Goal: Navigation & Orientation: Find specific page/section

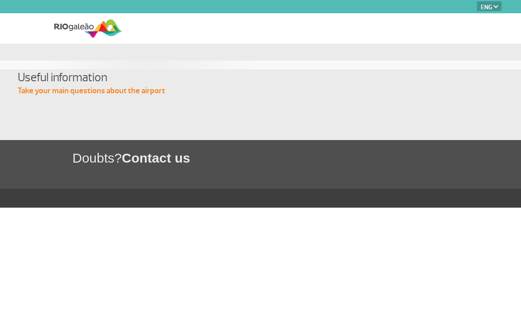
select select "en"
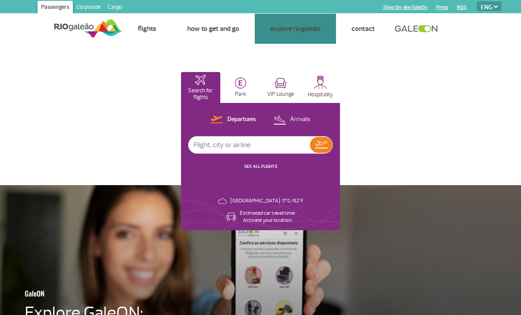
click at [0, 0] on link "Stores" at bounding box center [0, 0] width 0 height 0
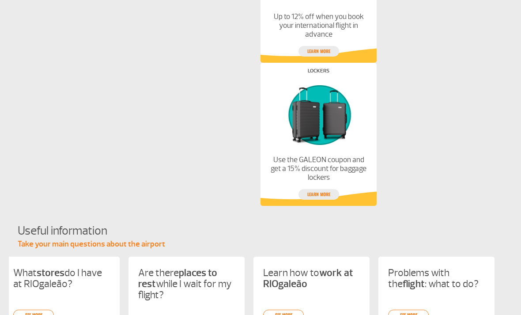
scroll to position [595, 0]
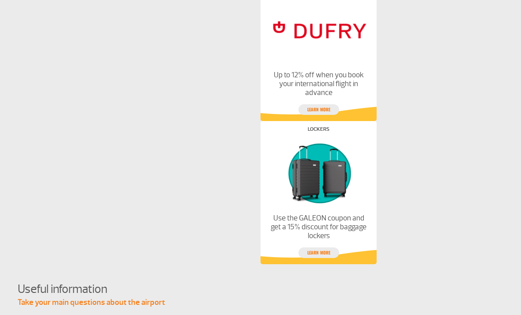
click at [329, 108] on link "Learn more" at bounding box center [319, 109] width 41 height 11
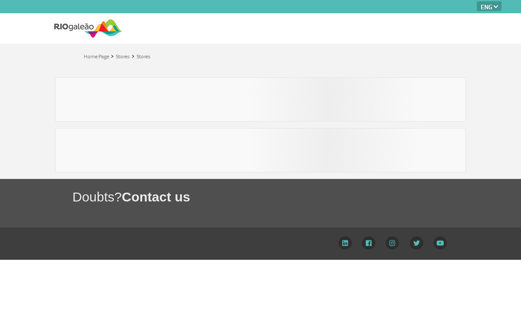
select select "en"
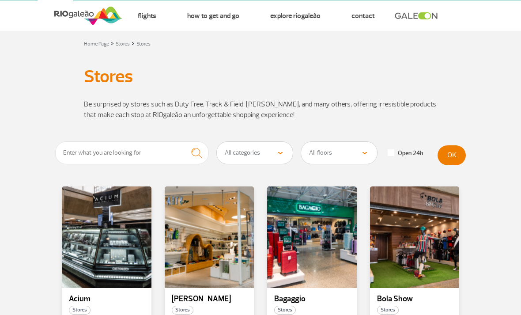
scroll to position [13, 0]
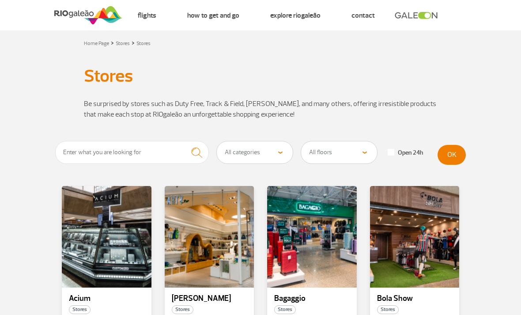
click at [275, 150] on select "All categories Beauty &amp; Cosmetics Electronics Books and Magazines Fashion a…" at bounding box center [255, 152] width 76 height 22
select select "25"
click at [365, 154] on select "All floors Public Area (before X-ray) Arrivals Public Area International Arriva…" at bounding box center [339, 152] width 76 height 22
click at [366, 159] on select "All floors Public Area (before X-ray) Arrivals Public Area International Arriva…" at bounding box center [339, 152] width 76 height 22
click at [458, 154] on button "OK" at bounding box center [452, 155] width 28 height 20
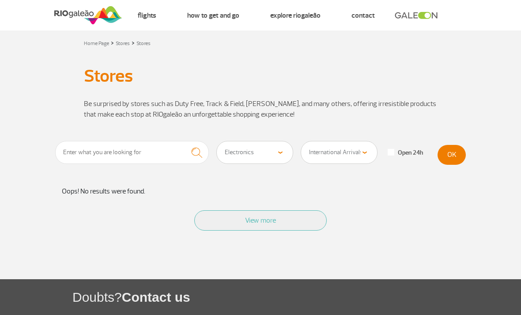
click at [368, 145] on select "All floors Public Area (before X-ray) Arrivals Public Area International Arriva…" at bounding box center [339, 152] width 76 height 22
select select "78"
click at [360, 149] on select "All floors Public Area (before X-ray) Arrivals Public Area International Arriva…" at bounding box center [339, 152] width 76 height 22
click at [450, 150] on button "OK" at bounding box center [452, 155] width 28 height 20
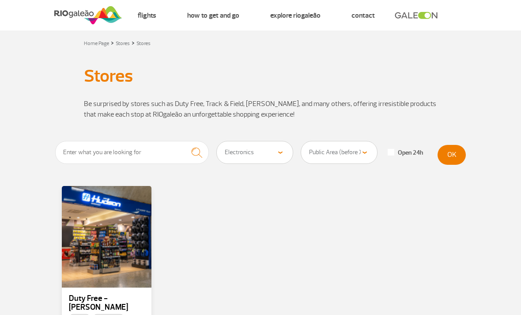
click at [114, 253] on div at bounding box center [107, 237] width 90 height 102
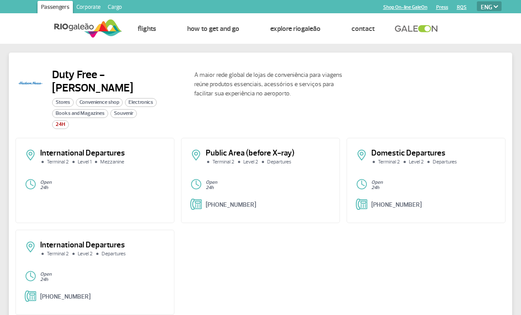
click at [281, 149] on p "Public Area (before X-ray)" at bounding box center [268, 153] width 125 height 8
click at [258, 149] on p "Public Area (before X-ray)" at bounding box center [268, 153] width 125 height 8
click at [256, 159] on li "Level 2" at bounding box center [249, 161] width 24 height 5
click at [257, 156] on div "Public Area (before X-ray) Terminal 2 Level 2 Departures" at bounding box center [260, 160] width 140 height 23
click at [241, 201] on link "(21) 3398-3852" at bounding box center [231, 205] width 50 height 8
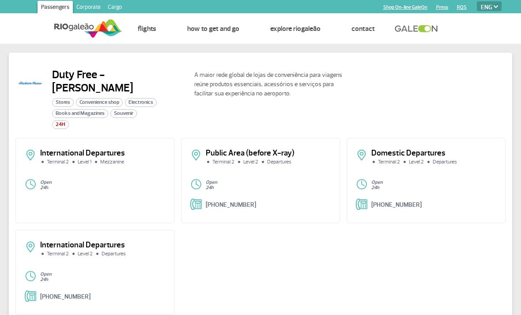
click at [206, 266] on div "International Departures Terminal 2 Level 1 Mezzanine Open 24h Public Area (bef…" at bounding box center [260, 230] width 490 height 184
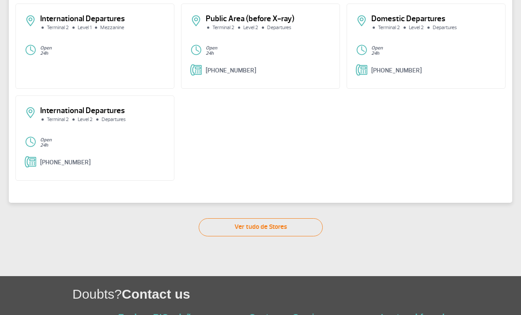
scroll to position [170, 0]
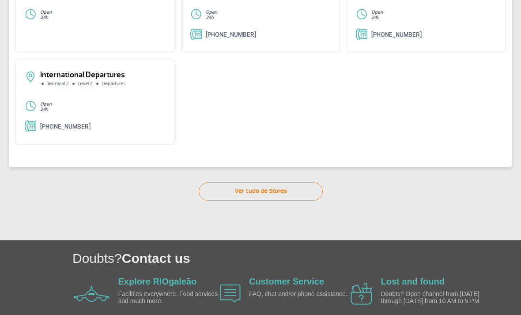
click at [336, 107] on div "International Departures Terminal 2 Level 1 Mezzanine Open 24h Public Area (bef…" at bounding box center [260, 60] width 490 height 184
click at [285, 182] on link "Ver tudo de Stores" at bounding box center [261, 191] width 124 height 18
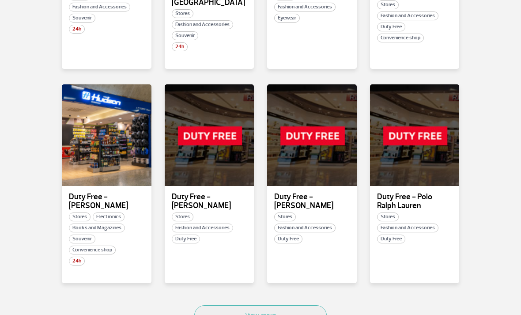
scroll to position [515, 0]
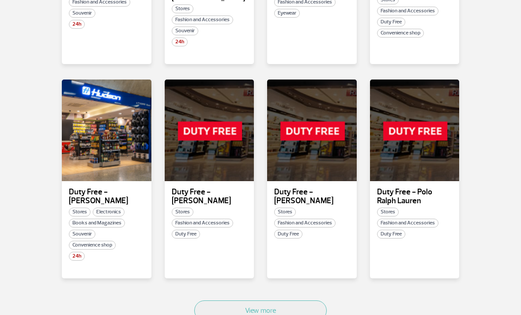
click at [125, 154] on div at bounding box center [107, 131] width 90 height 102
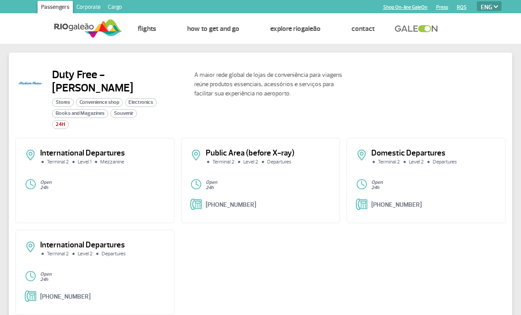
click at [252, 185] on p "24h" at bounding box center [268, 187] width 125 height 5
click at [258, 149] on p "Public Area (before X-ray)" at bounding box center [268, 153] width 125 height 8
click at [260, 159] on li "Level 2" at bounding box center [249, 161] width 24 height 5
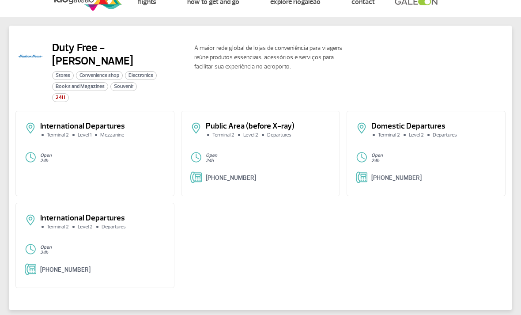
scroll to position [27, 0]
click at [98, 224] on li "Departures" at bounding box center [111, 226] width 33 height 5
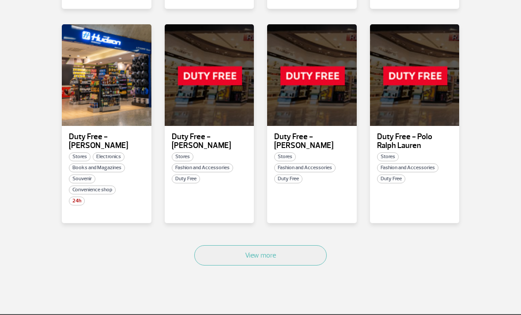
scroll to position [569, 0]
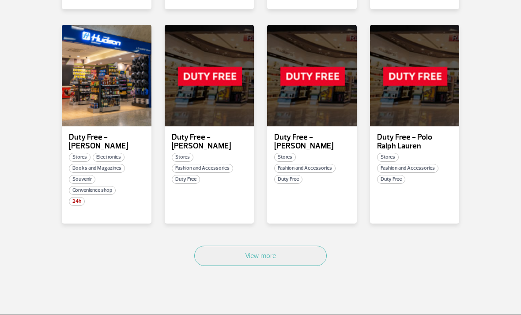
click at [293, 246] on button "View more" at bounding box center [260, 256] width 133 height 20
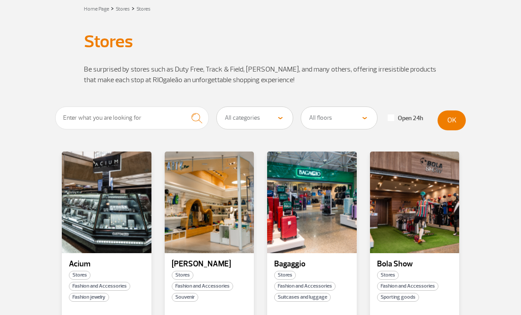
scroll to position [0, 0]
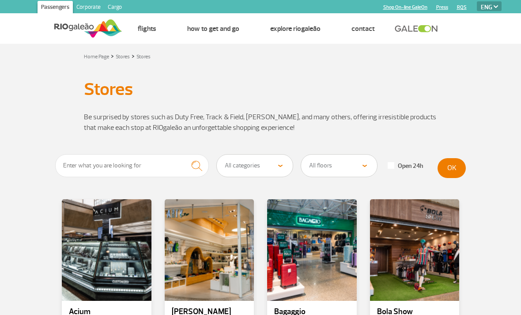
click at [421, 10] on link "Shop On-line GaleOn" at bounding box center [405, 7] width 44 height 6
click at [434, 5] on li "Shop On-line GaleOn Press RQS" at bounding box center [424, 6] width 83 height 11
click at [416, 9] on link "Shop On-line GaleOn" at bounding box center [405, 7] width 44 height 6
